Goal: Obtain resource: Download file/media

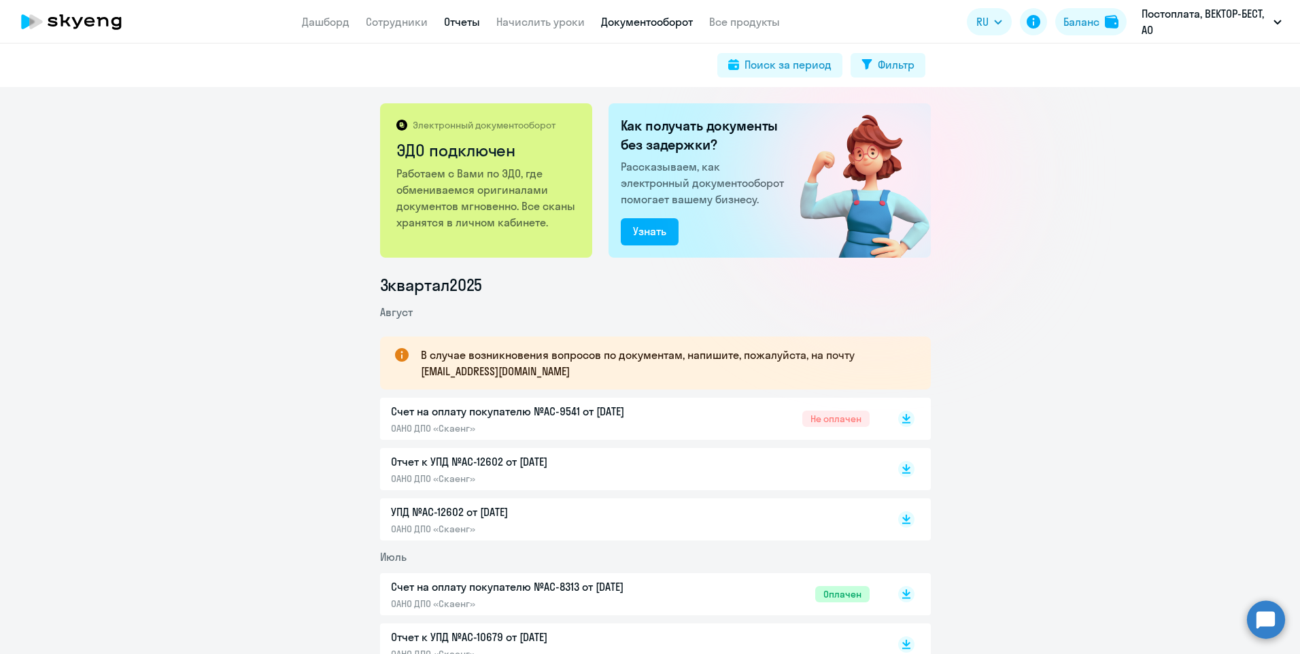
click at [470, 20] on link "Отчеты" at bounding box center [462, 22] width 36 height 14
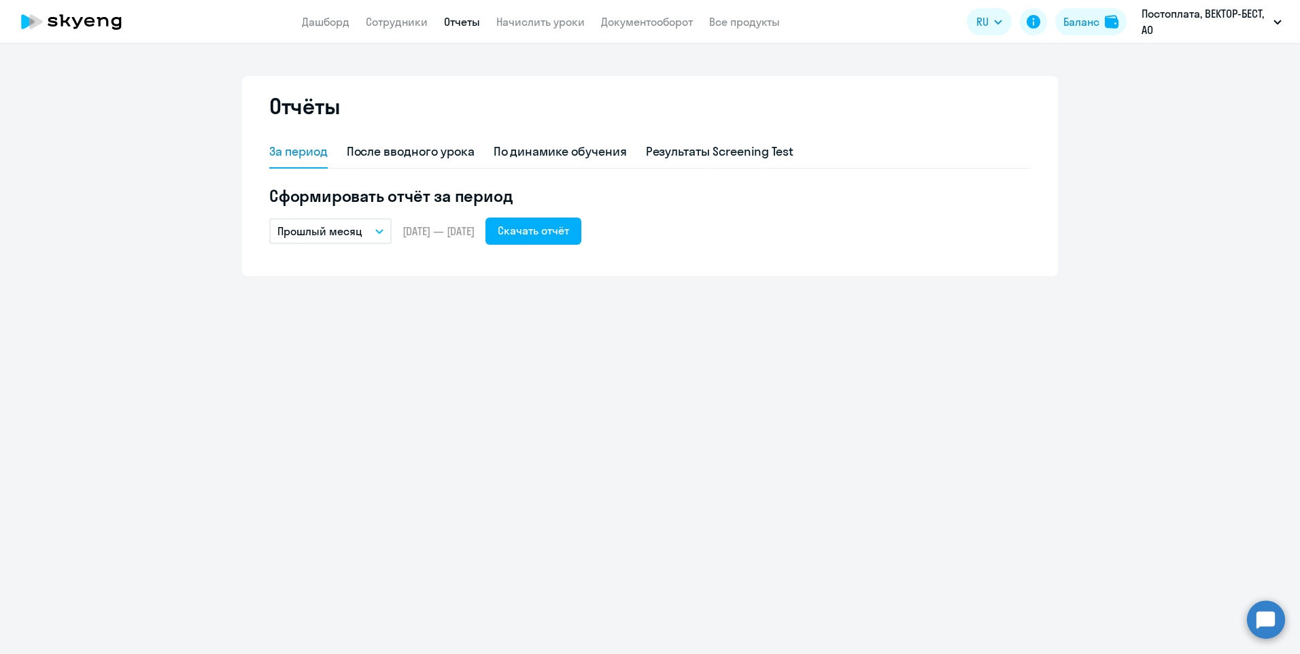
click at [377, 233] on icon "button" at bounding box center [379, 231] width 8 height 5
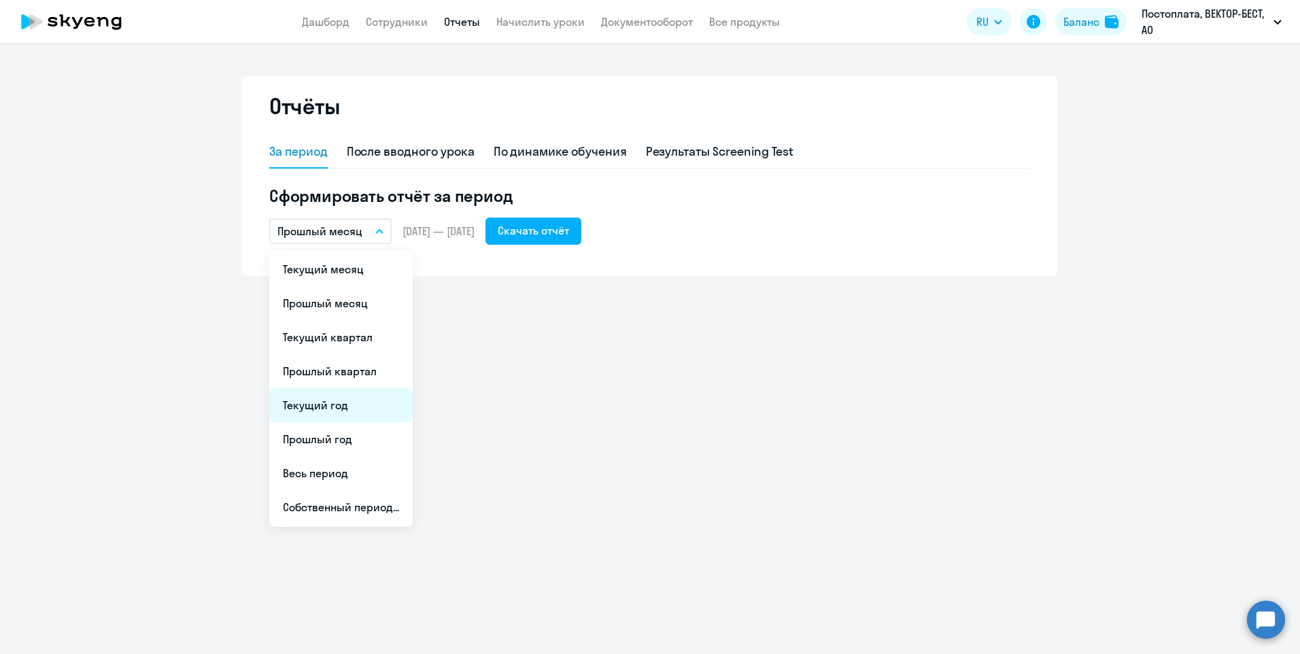
click at [360, 412] on li "Текущий год" at bounding box center [340, 405] width 143 height 34
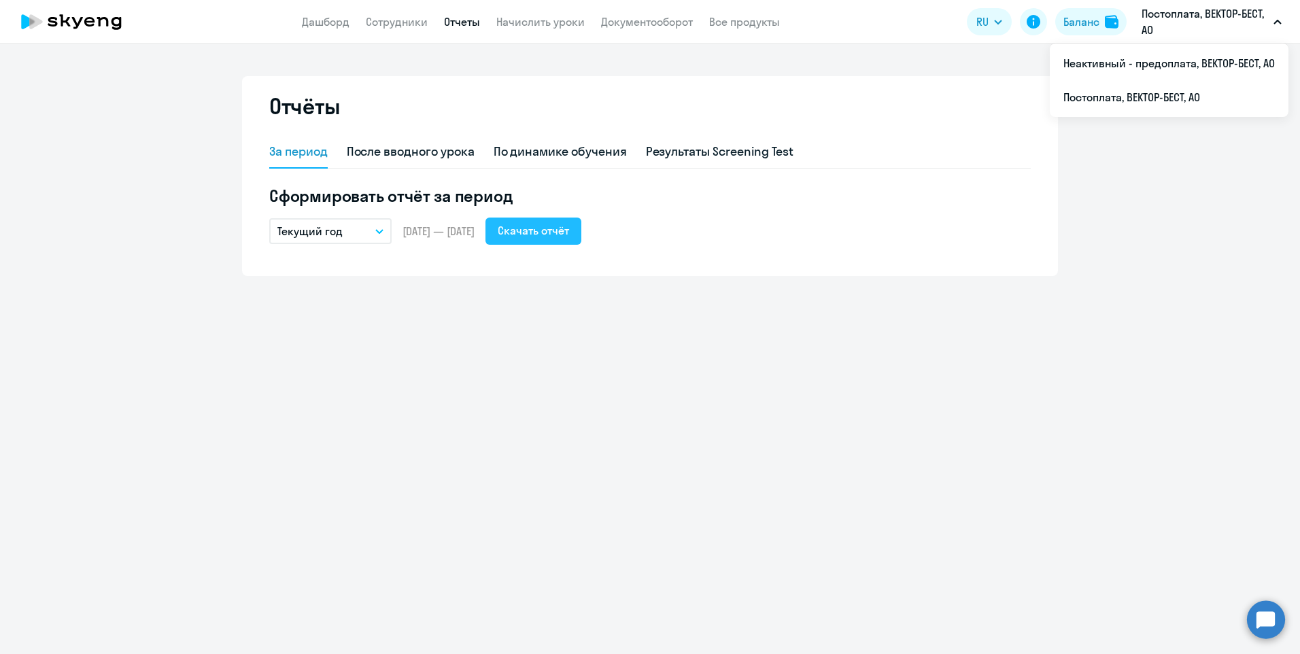
click at [546, 238] on div "Скачать отчёт" at bounding box center [533, 230] width 71 height 16
